Goal: Navigation & Orientation: Find specific page/section

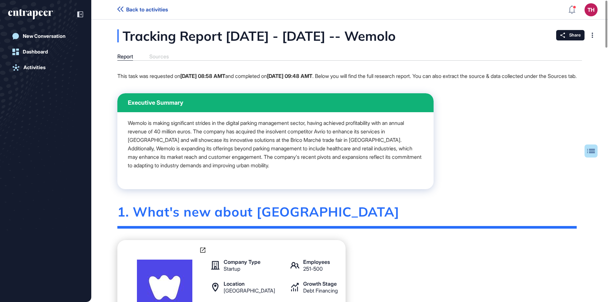
scroll to position [0, 0]
click at [37, 10] on icon "entrapeer-logo" at bounding box center [30, 14] width 45 height 10
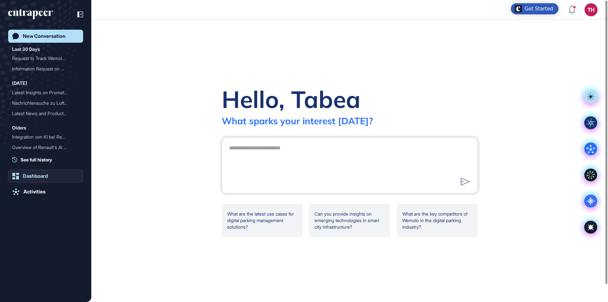
click at [29, 174] on div "Dashboard" at bounding box center [35, 176] width 25 height 6
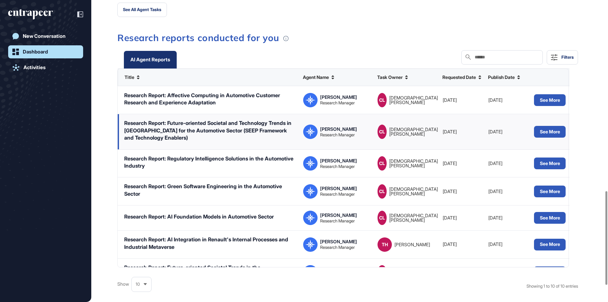
scroll to position [644, 0]
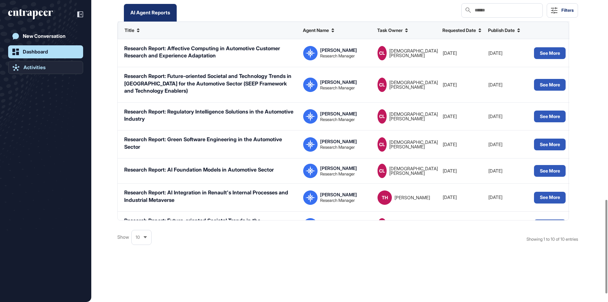
click at [36, 67] on div "Activities" at bounding box center [34, 68] width 22 height 6
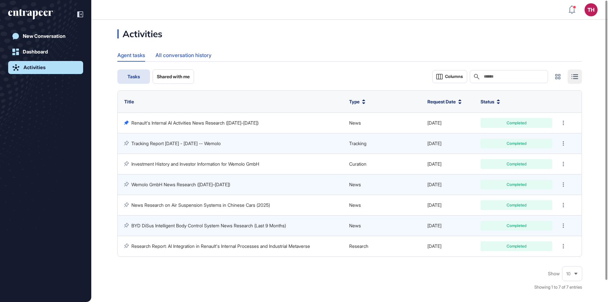
click at [199, 52] on div "All conversation history" at bounding box center [184, 55] width 56 height 13
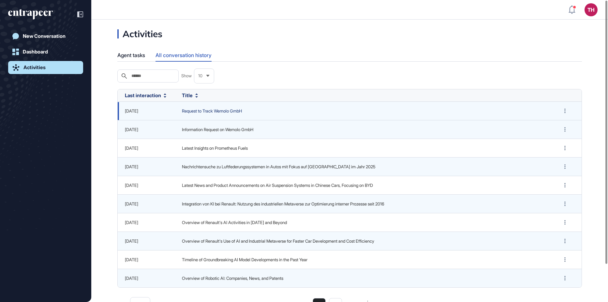
click at [211, 114] on span "Request to Track Wemolo GmbH" at bounding box center [364, 111] width 364 height 7
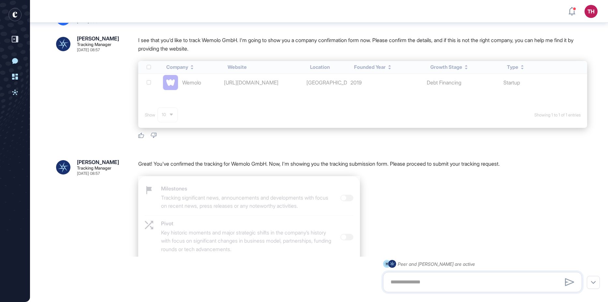
scroll to position [302, 608]
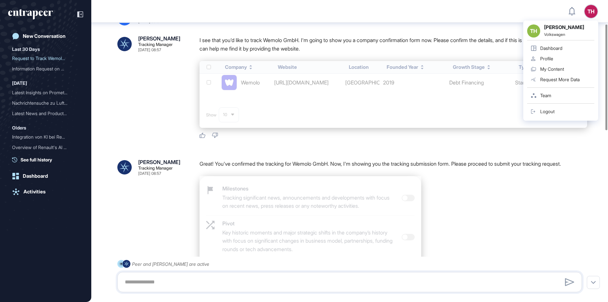
click at [591, 9] on div "TH TH [PERSON_NAME] Volkswagen Dashboard Profile My Content Request More Data T…" at bounding box center [591, 11] width 13 height 13
click at [554, 93] on link "Team" at bounding box center [560, 95] width 67 height 10
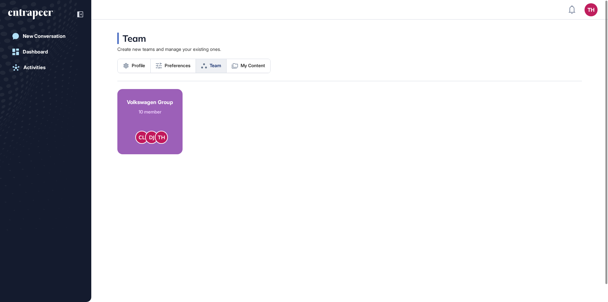
click at [151, 119] on link "Volkswagen Group 10 member CL DJ TH" at bounding box center [149, 121] width 65 height 65
